Goal: Navigation & Orientation: Find specific page/section

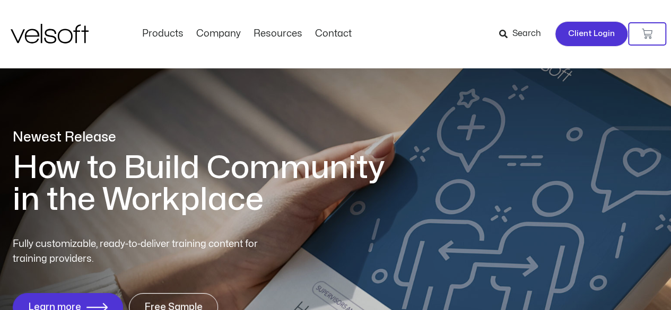
click at [593, 32] on span "Client Login" at bounding box center [591, 34] width 47 height 14
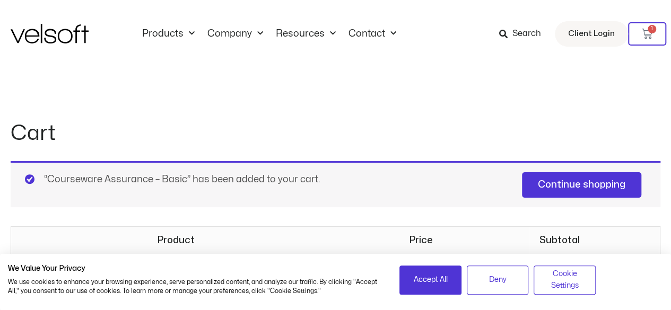
drag, startPoint x: 678, startPoint y: 27, endPoint x: 632, endPoint y: -46, distance: 86.5
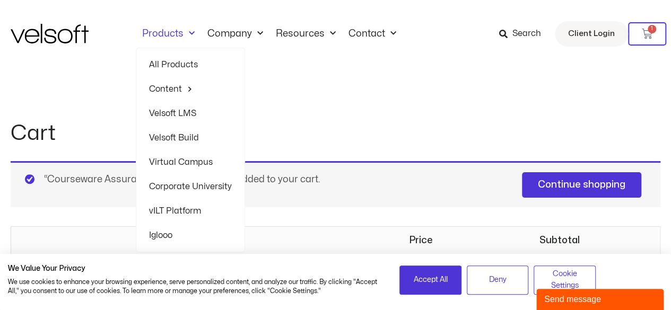
click at [183, 33] on span "Menu" at bounding box center [188, 33] width 11 height 17
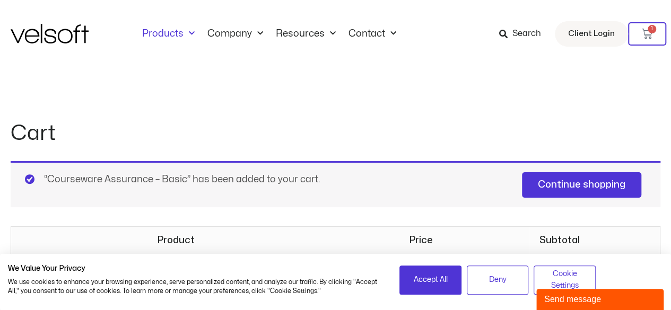
click at [188, 39] on span "Menu" at bounding box center [188, 33] width 11 height 17
